Goal: Information Seeking & Learning: Learn about a topic

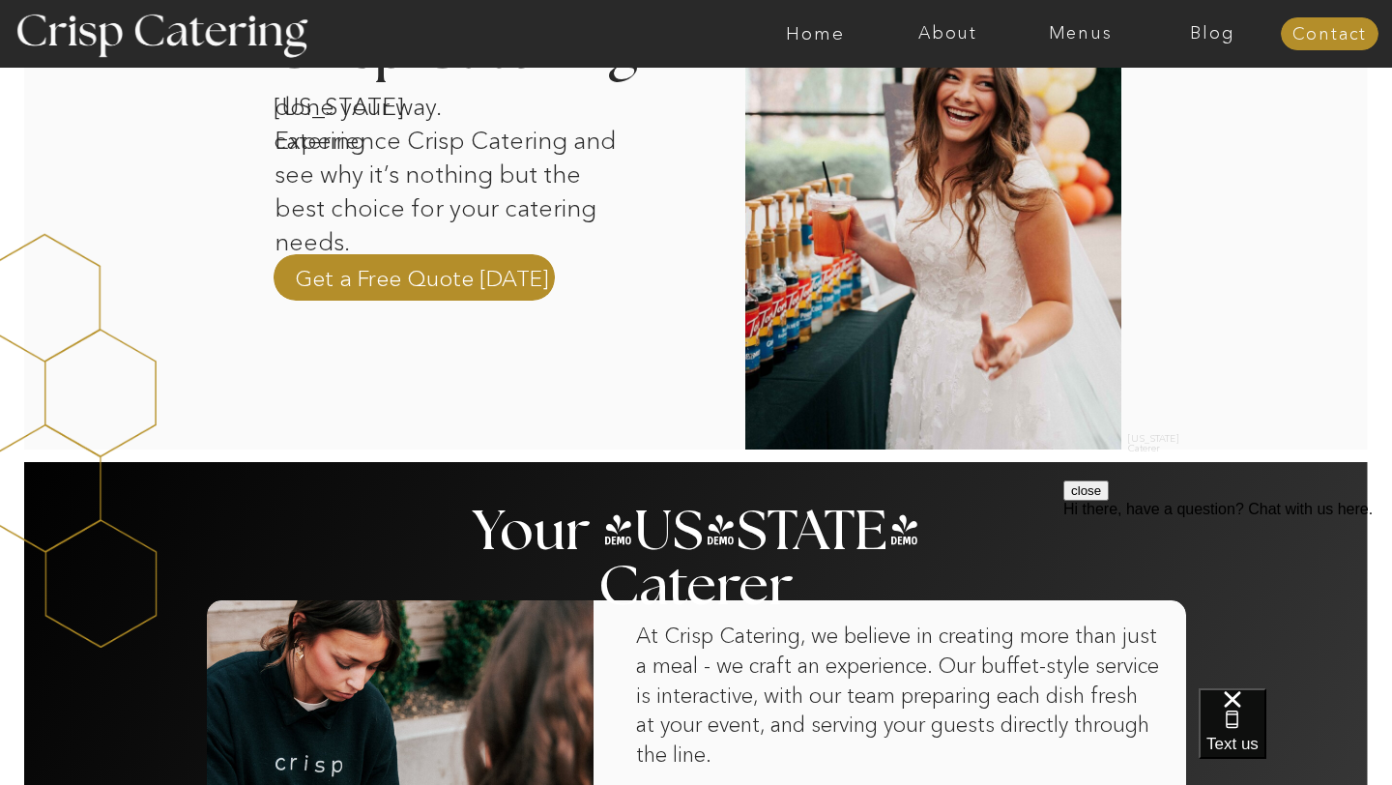
scroll to position [720, 0]
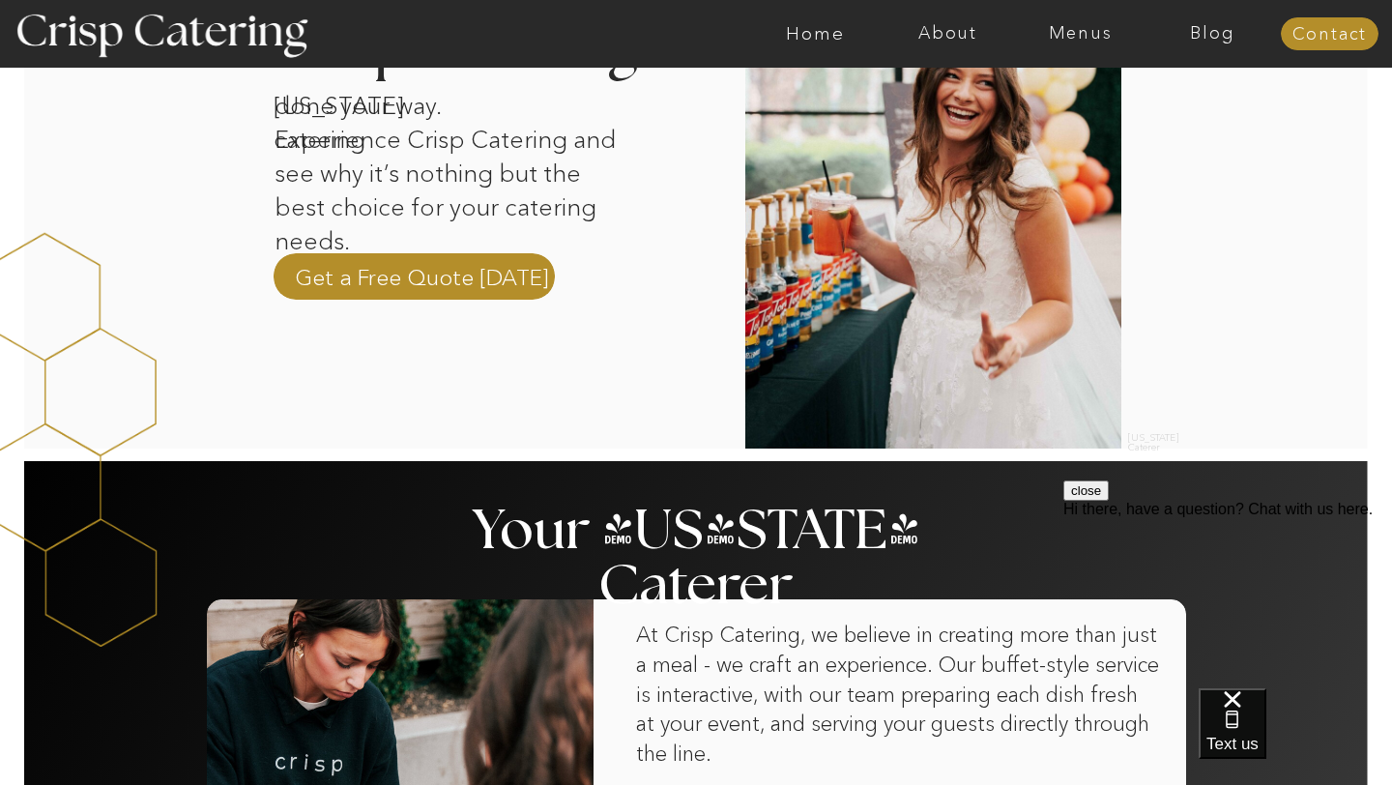
click at [838, 46] on div at bounding box center [771, 34] width 3065 height 68
click at [825, 37] on nav "Home" at bounding box center [815, 33] width 132 height 19
click at [810, 34] on nav "Home" at bounding box center [815, 33] width 132 height 19
click at [1089, 34] on nav "Menus" at bounding box center [1080, 33] width 132 height 19
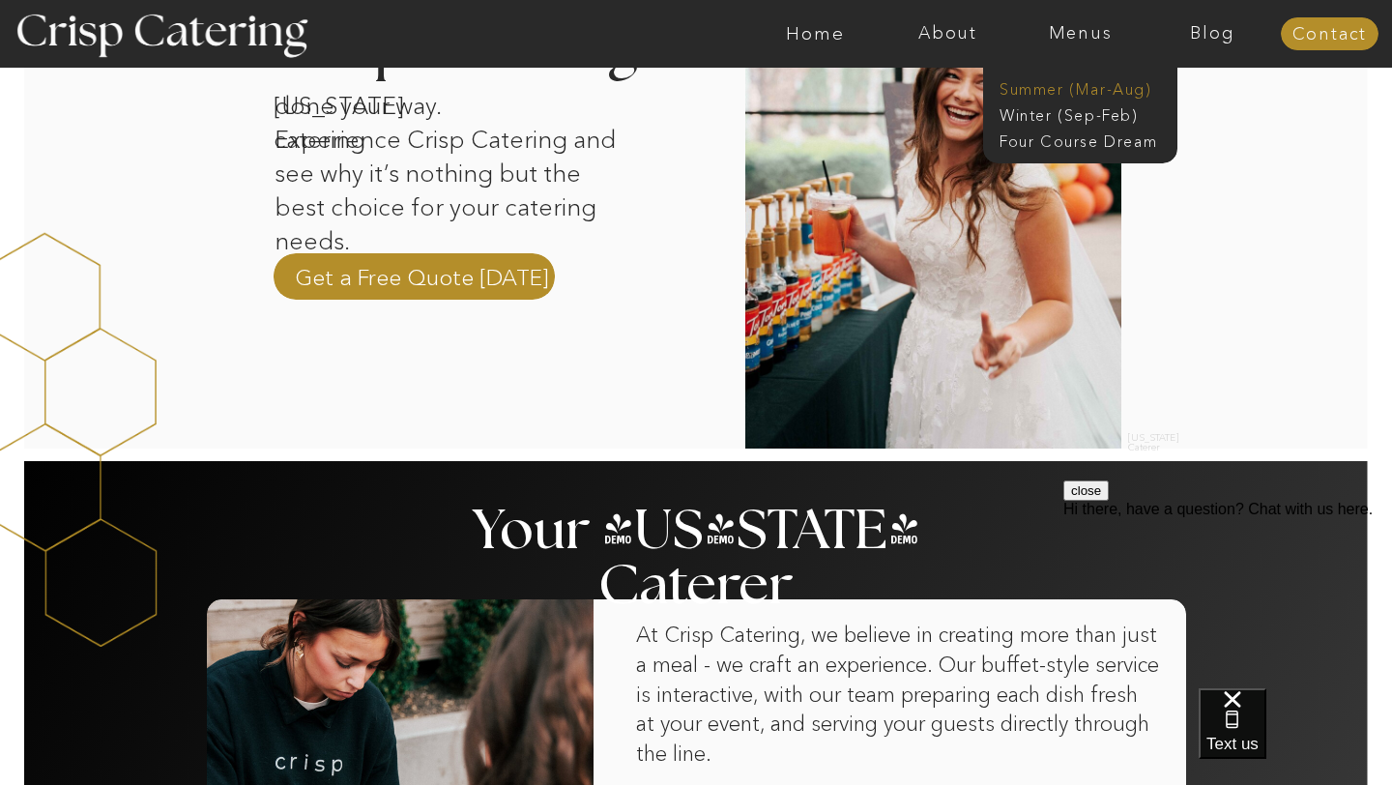
click at [1073, 89] on nav "Summer (Mar-Aug)" at bounding box center [1085, 87] width 173 height 18
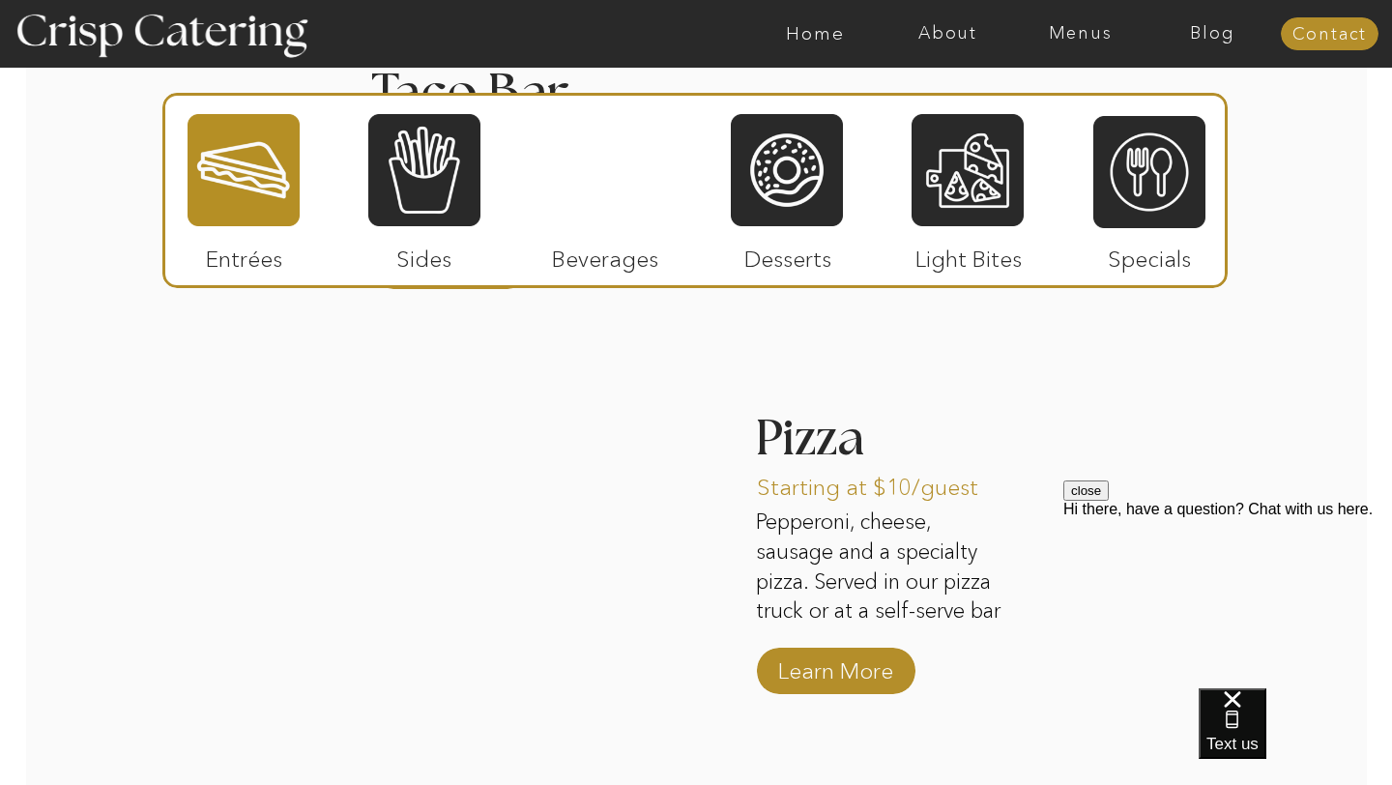
scroll to position [2531, 0]
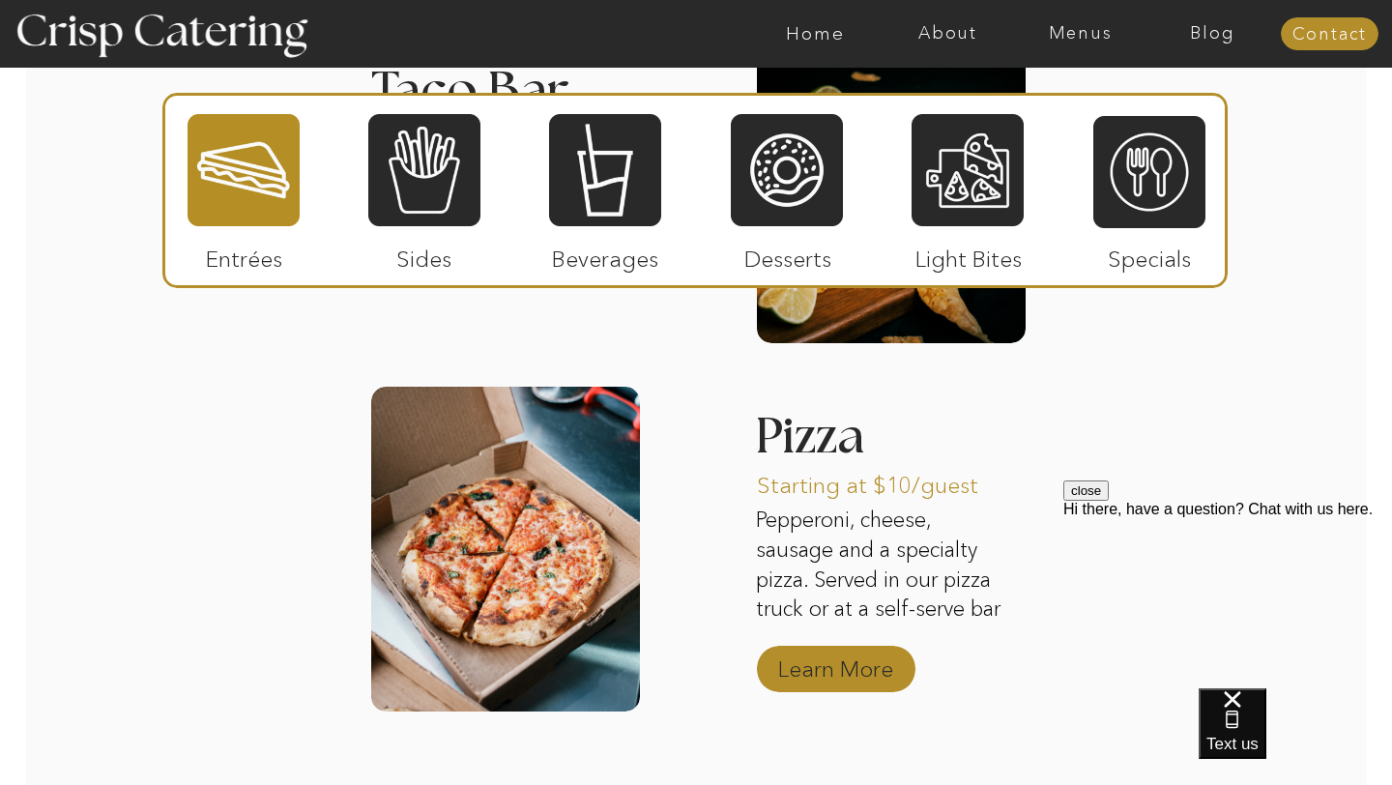
click at [848, 664] on p "Learn More" at bounding box center [835, 664] width 129 height 56
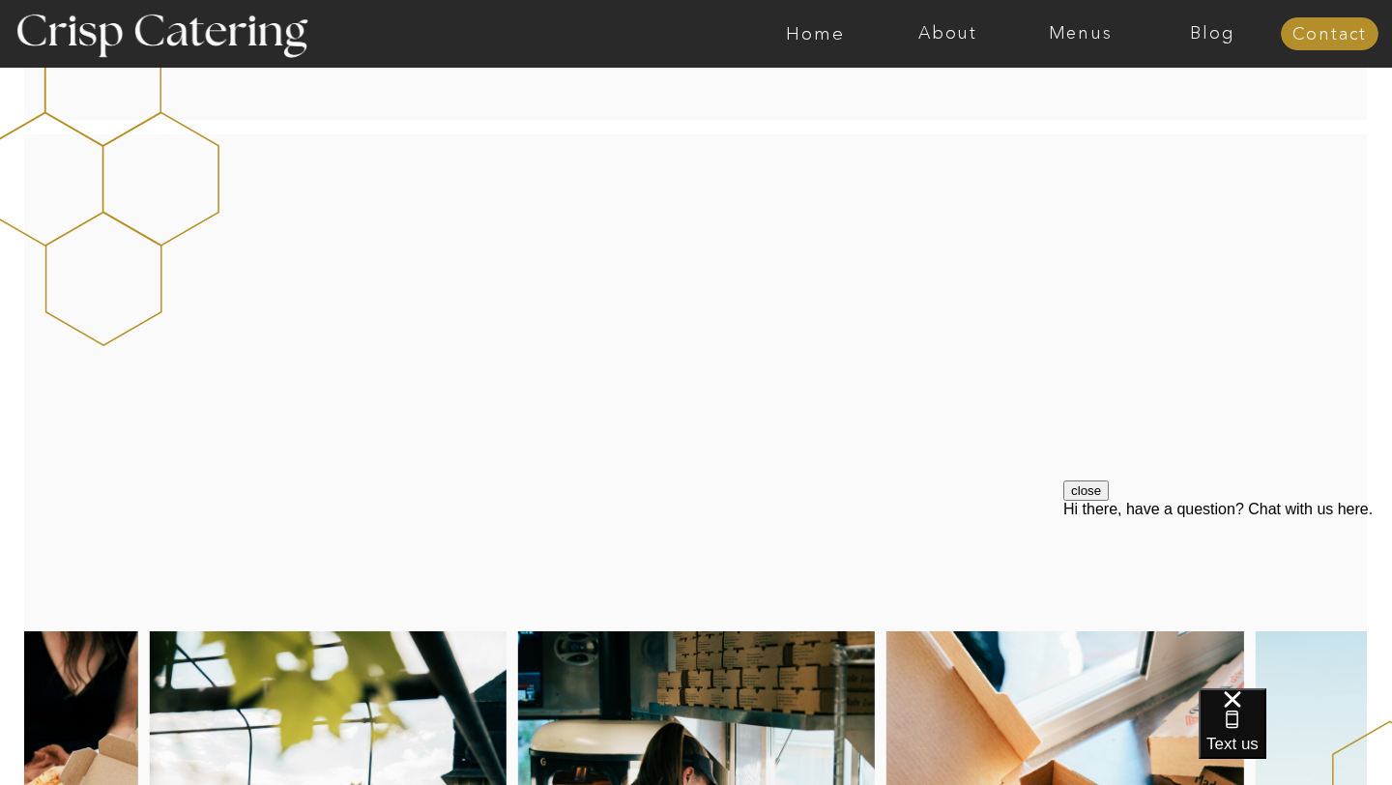
scroll to position [2365, 0]
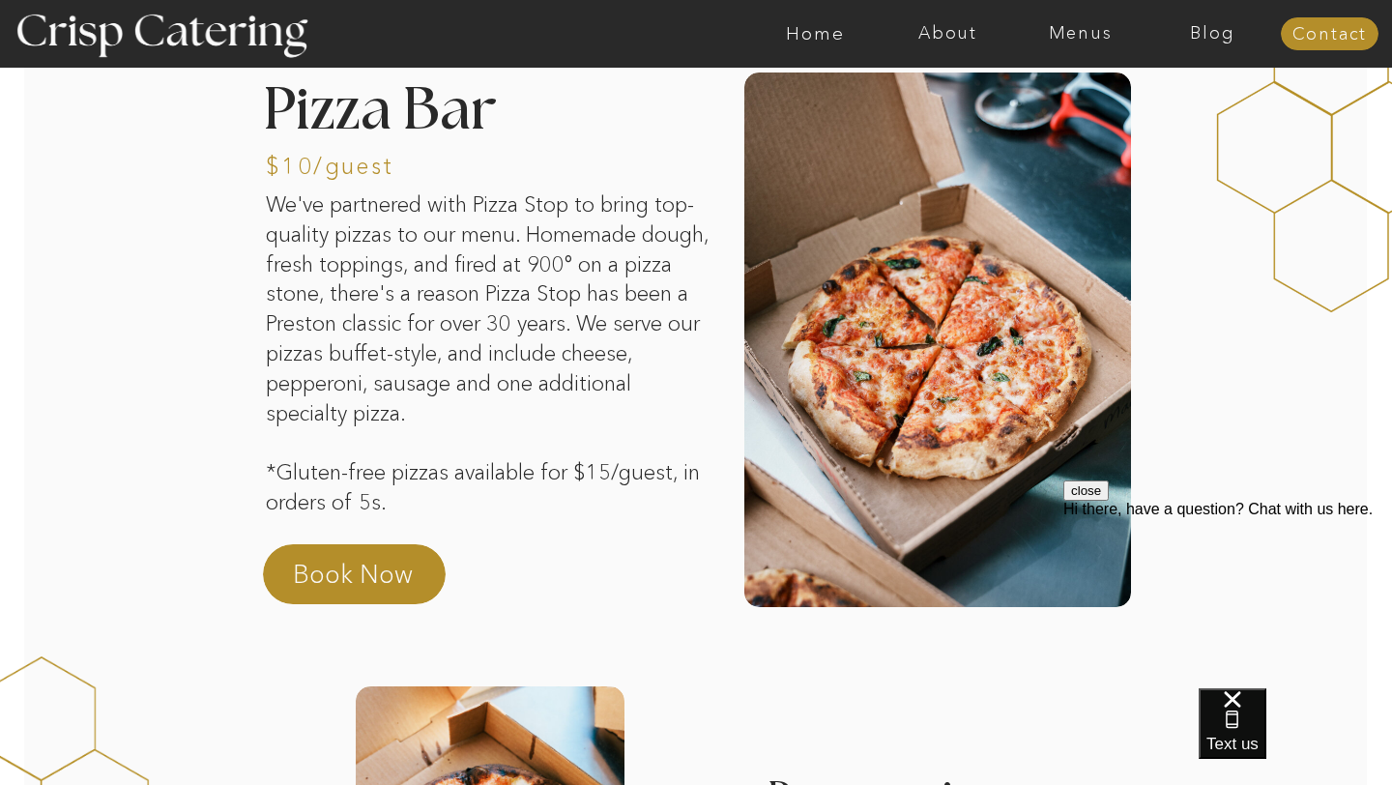
scroll to position [0, 0]
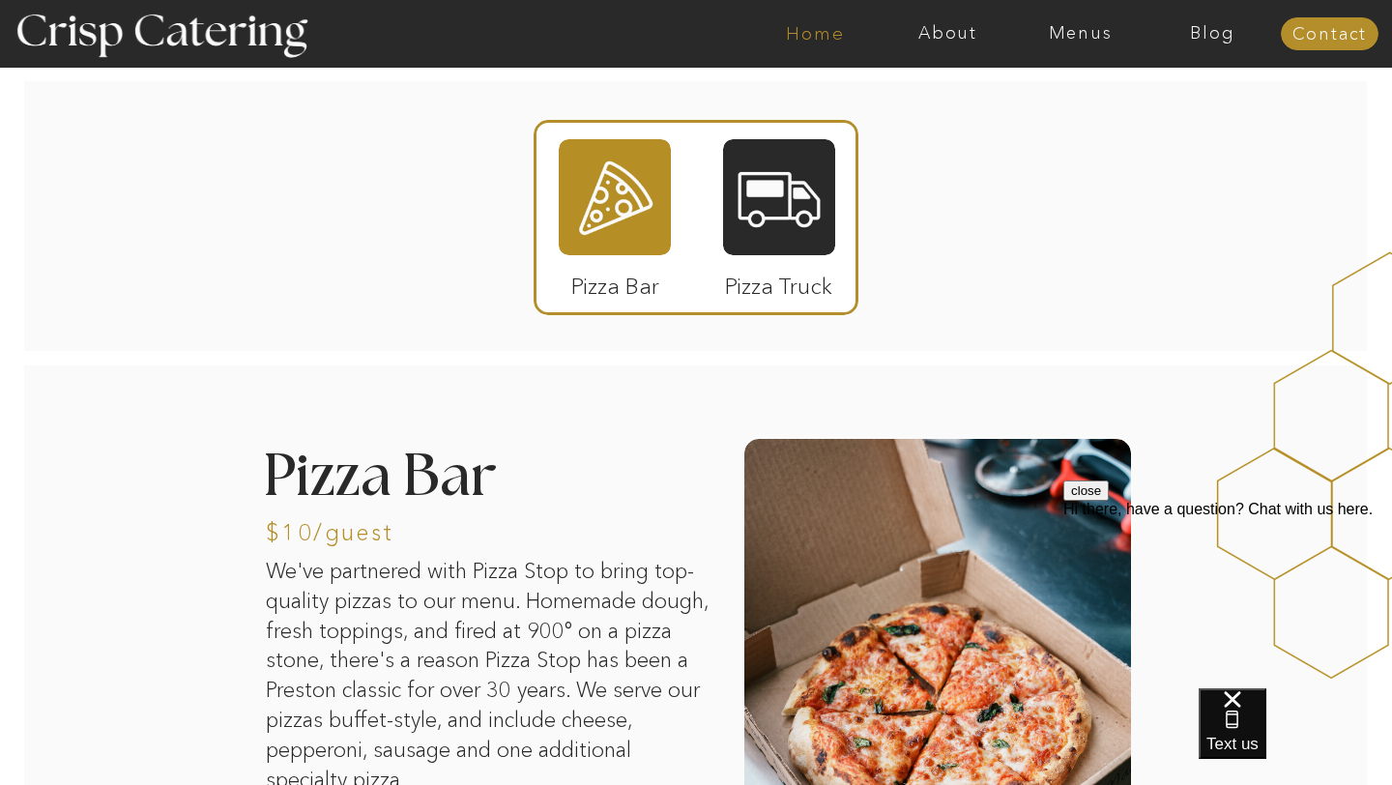
click at [837, 35] on nav "Home" at bounding box center [815, 33] width 132 height 19
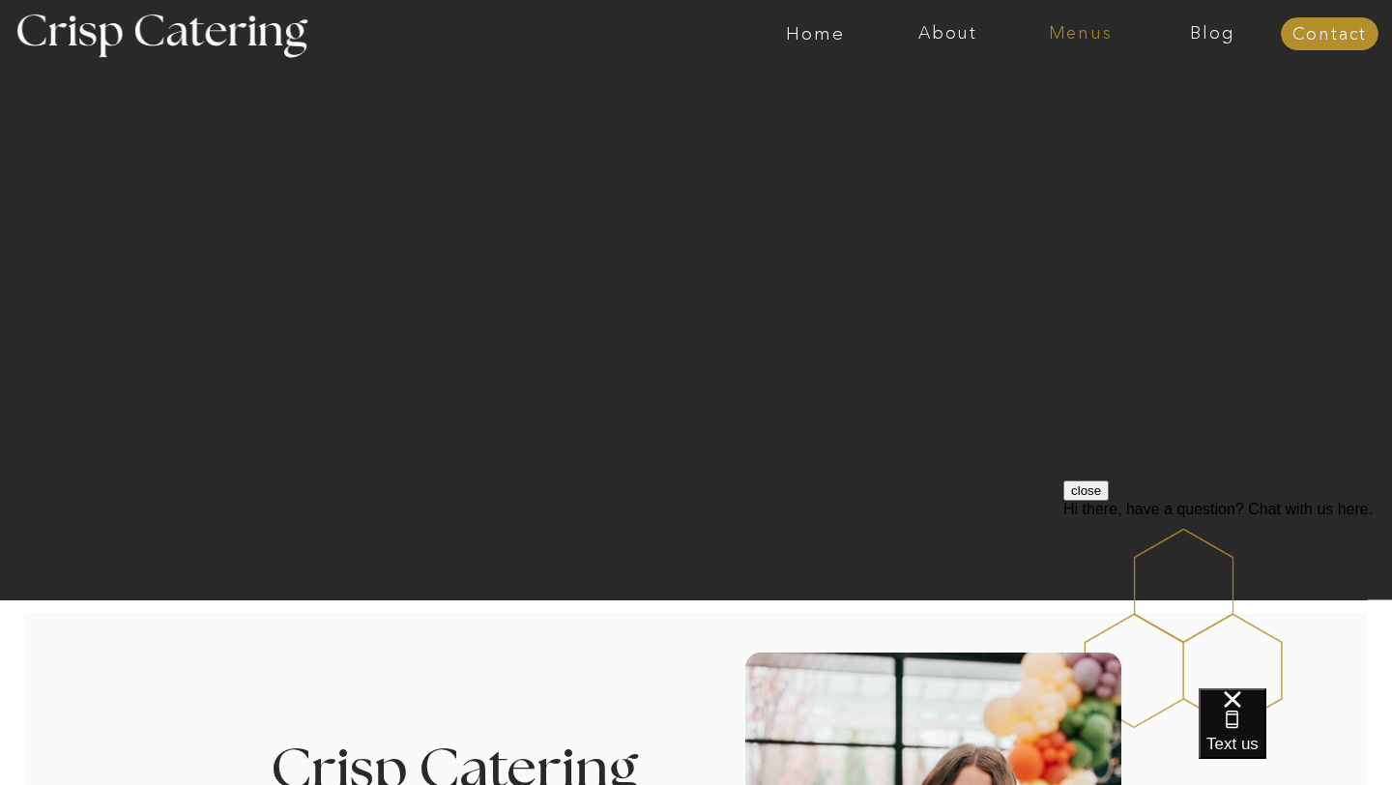
click at [1054, 37] on nav "Menus" at bounding box center [1080, 33] width 132 height 19
click at [1059, 85] on nav "Summer (Mar-Aug)" at bounding box center [1085, 87] width 173 height 18
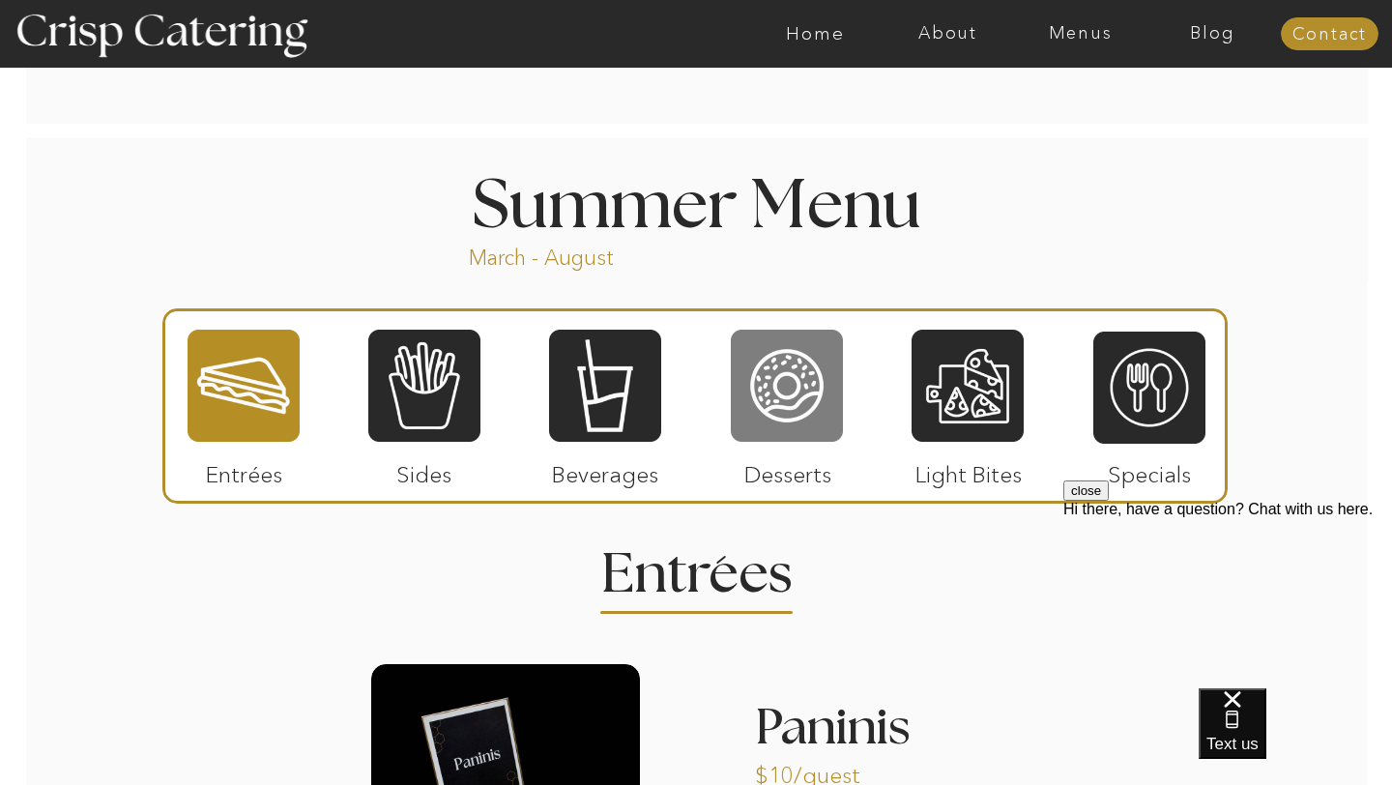
click at [774, 420] on div at bounding box center [787, 386] width 112 height 116
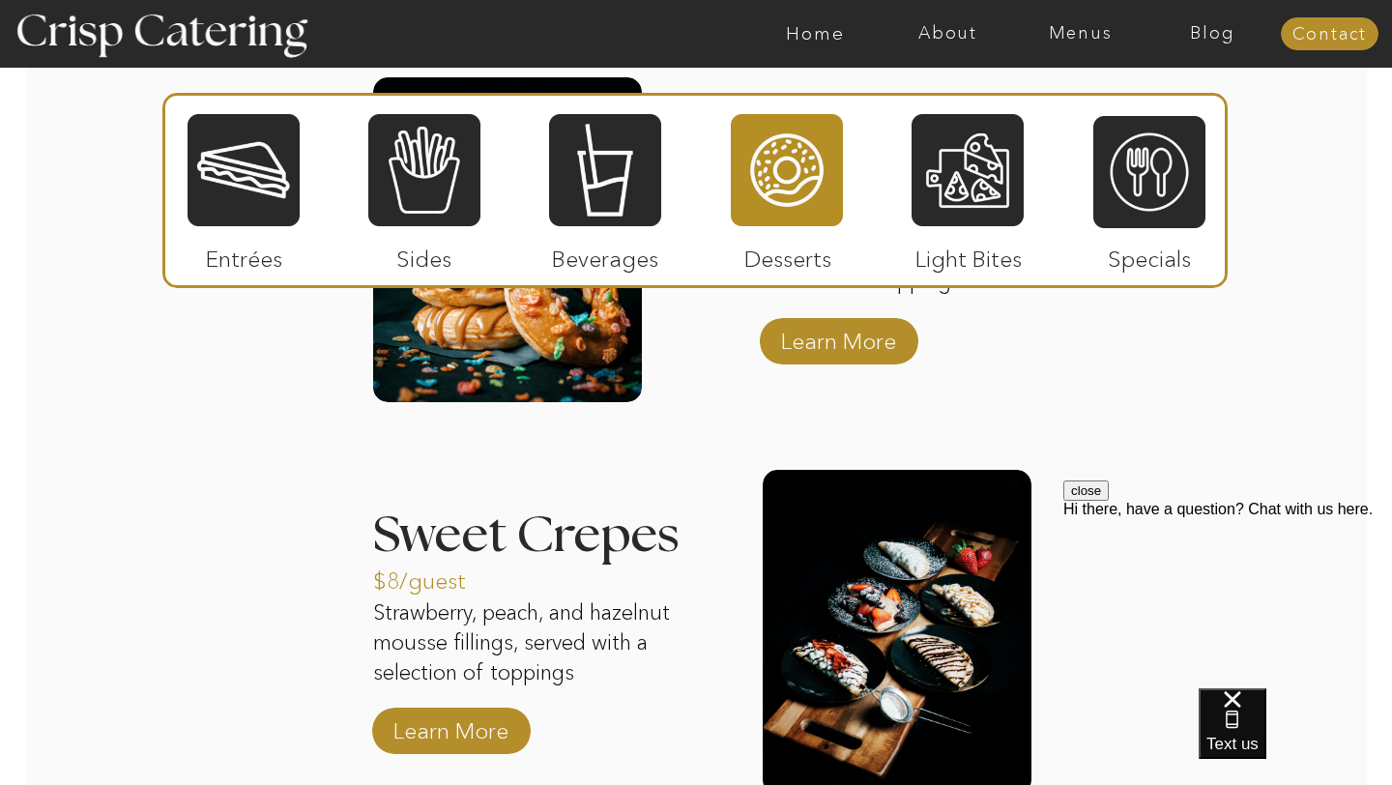
scroll to position [2108, 0]
